Goal: Navigation & Orientation: Understand site structure

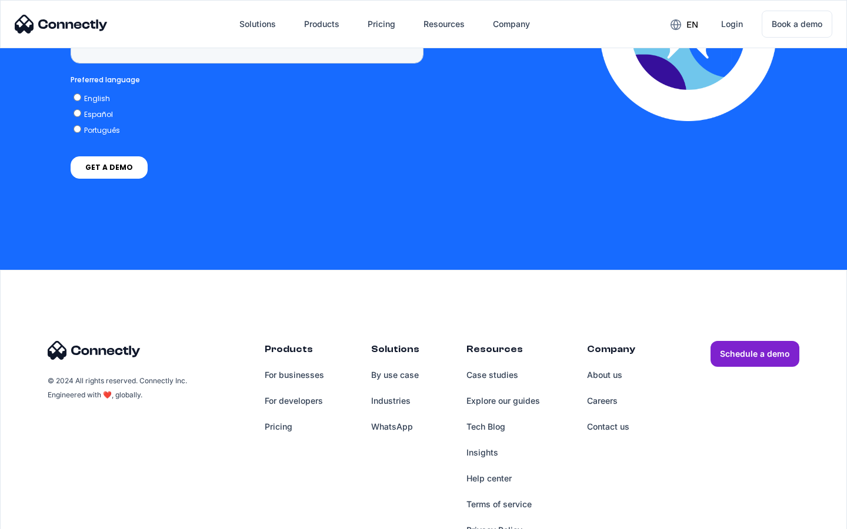
scroll to position [4846, 0]
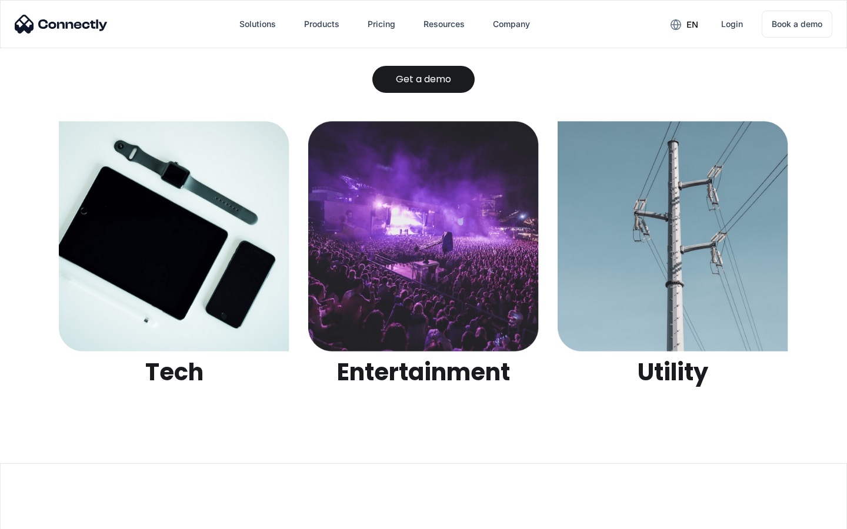
scroll to position [3709, 0]
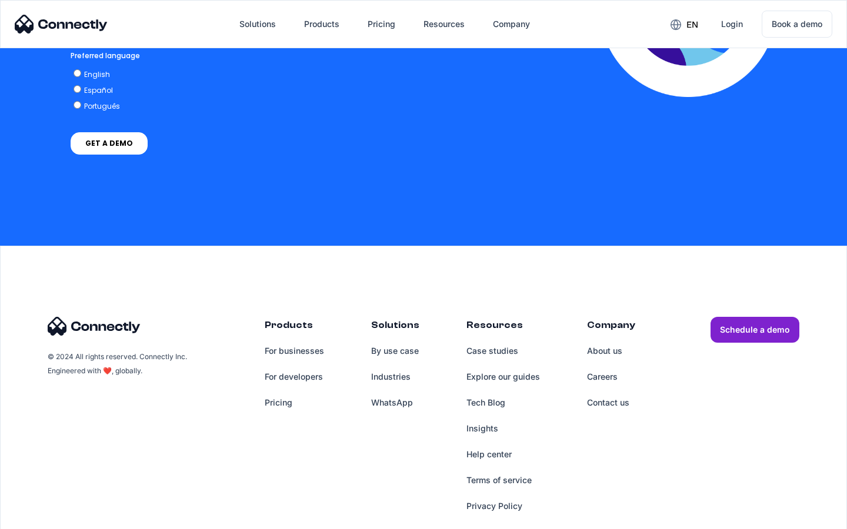
scroll to position [2594, 0]
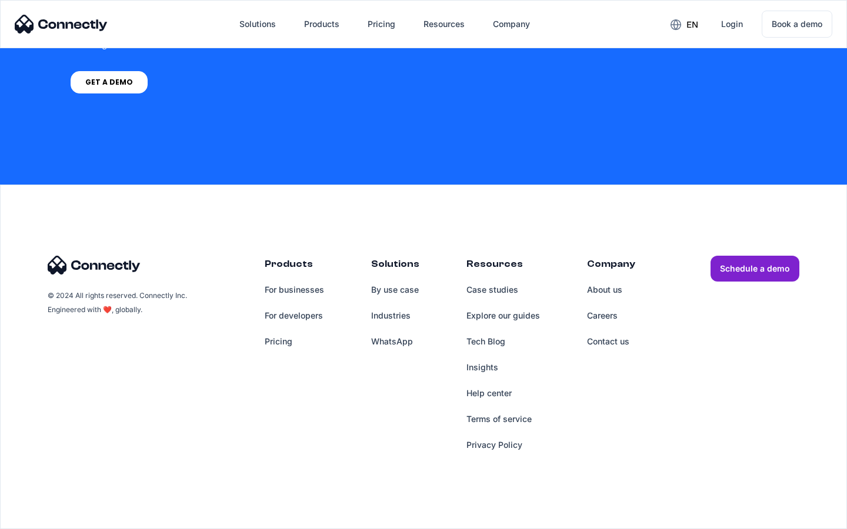
scroll to position [891, 0]
